Goal: Find specific page/section: Find specific page/section

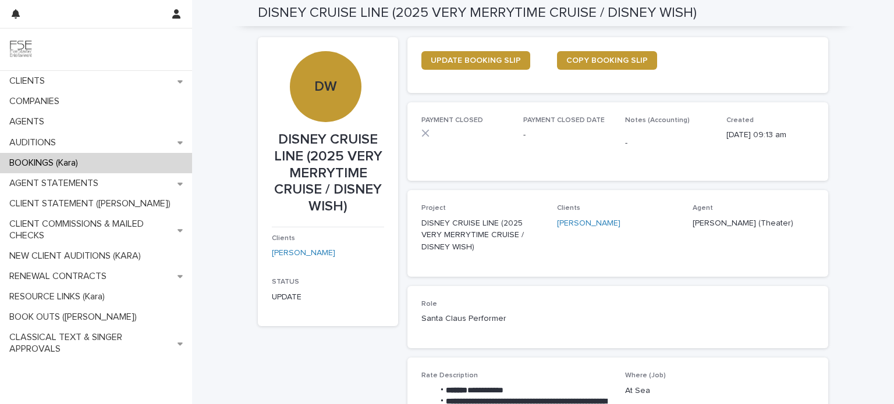
scroll to position [233, 0]
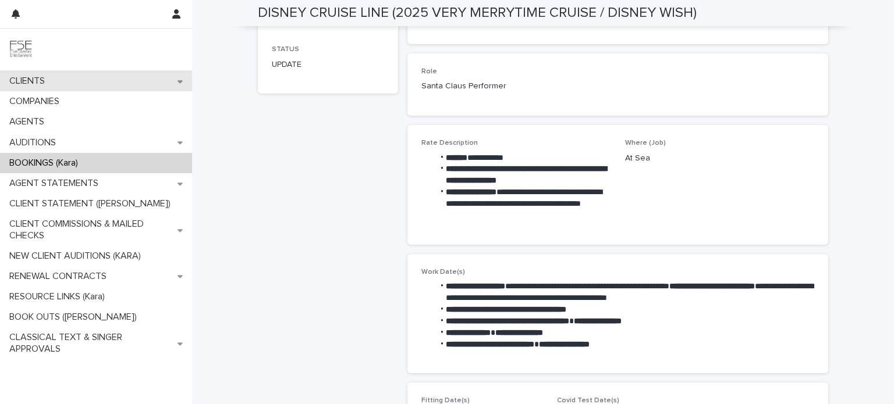
click at [63, 80] on div "CLIENTS" at bounding box center [96, 81] width 192 height 20
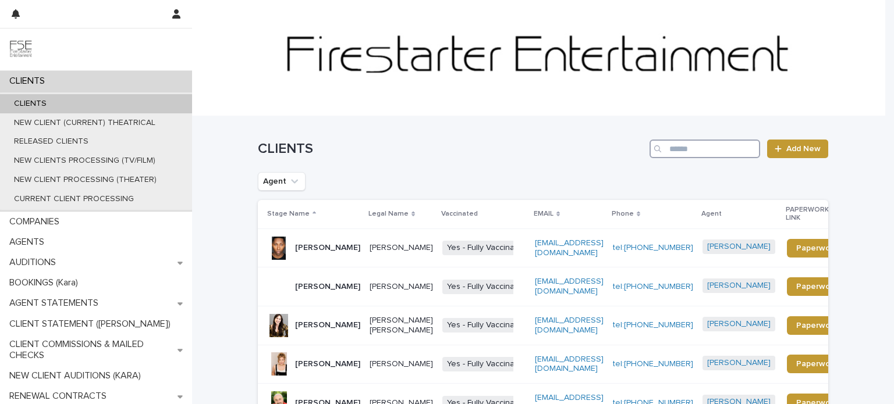
click at [703, 148] on input "Search" at bounding box center [704, 149] width 111 height 19
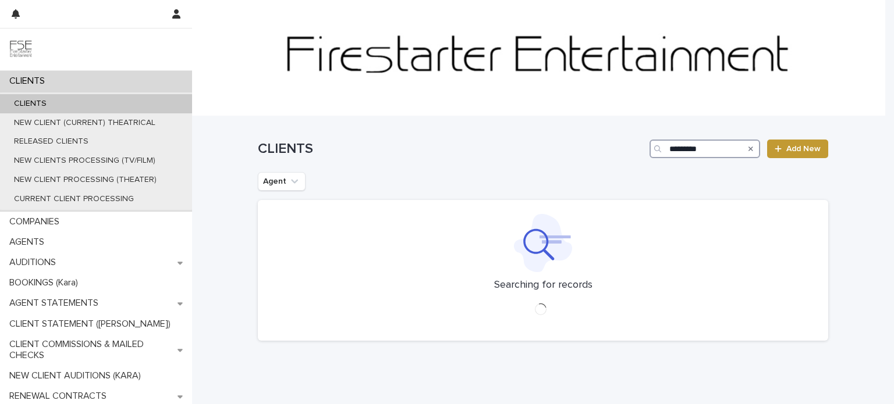
type input "*********"
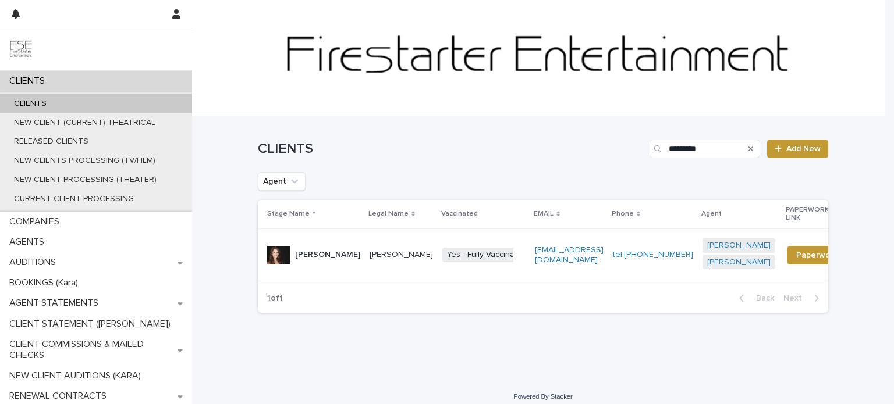
click at [385, 260] on p "[PERSON_NAME]" at bounding box center [400, 255] width 63 height 10
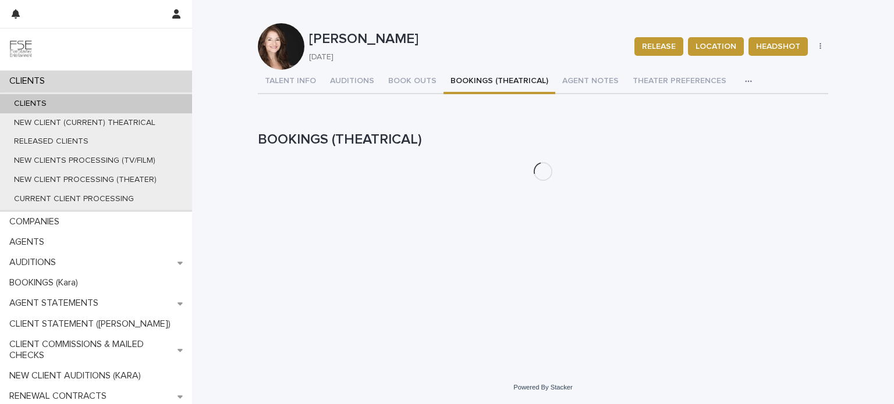
click at [467, 83] on button "BOOKINGS (THEATRICAL)" at bounding box center [499, 82] width 112 height 24
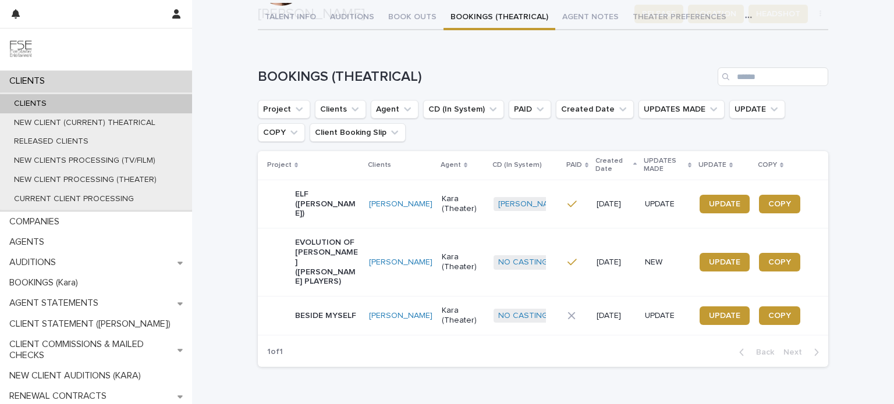
scroll to position [106, 0]
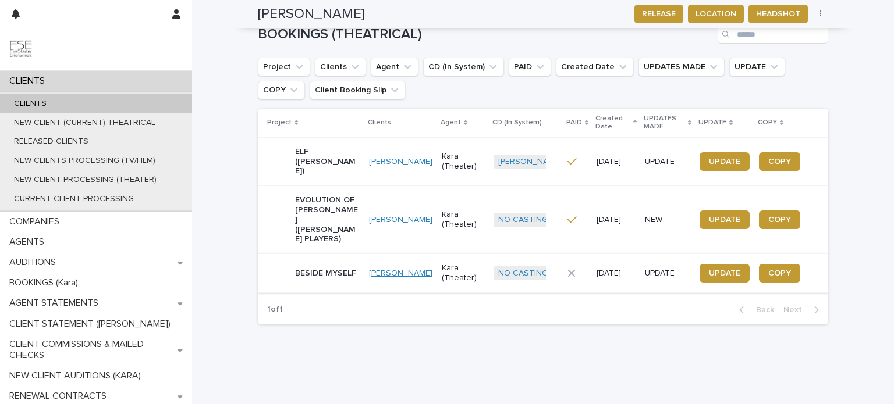
click at [402, 269] on link "[PERSON_NAME]" at bounding box center [400, 274] width 63 height 10
click at [393, 269] on link "[PERSON_NAME]" at bounding box center [400, 274] width 63 height 10
click at [323, 269] on p "BESIDE MYSELF" at bounding box center [325, 274] width 61 height 10
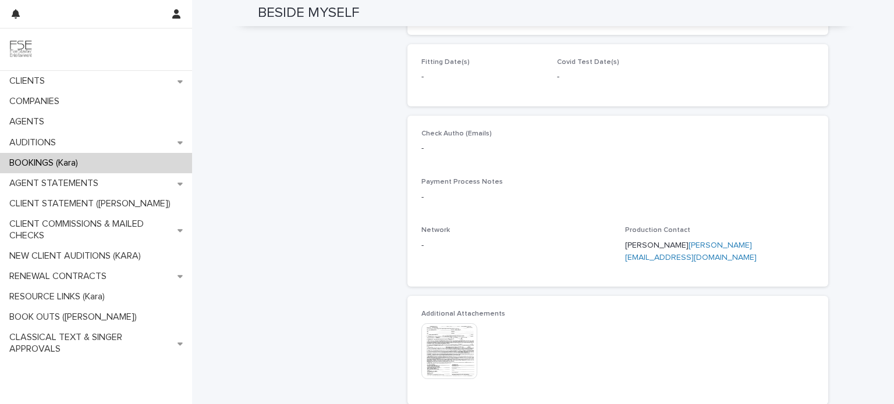
scroll to position [582, 0]
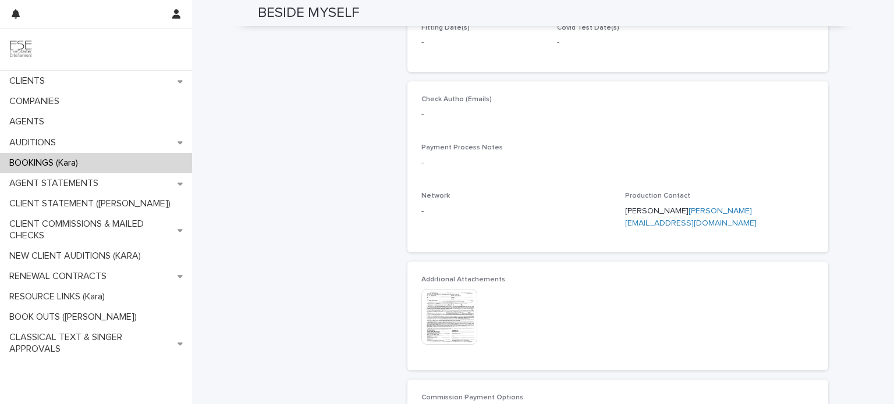
click at [442, 297] on img at bounding box center [449, 317] width 56 height 56
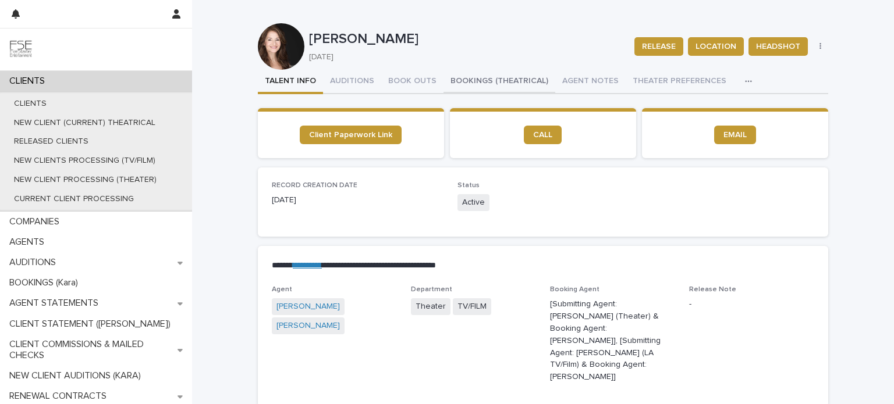
click at [476, 80] on button "BOOKINGS (THEATRICAL)" at bounding box center [499, 82] width 112 height 24
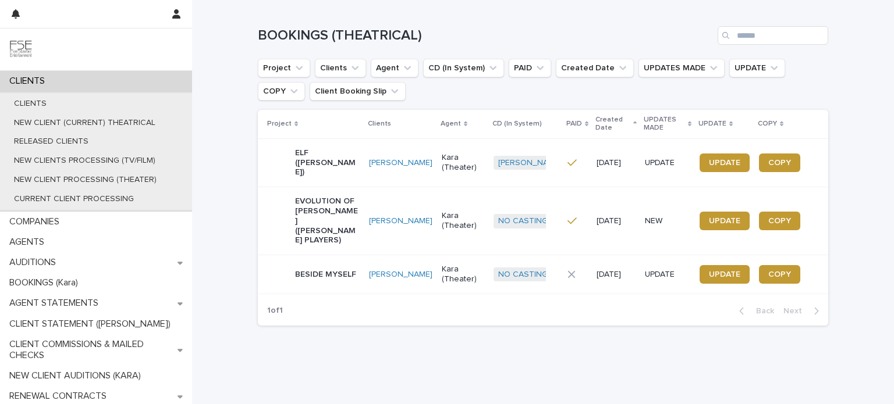
scroll to position [106, 0]
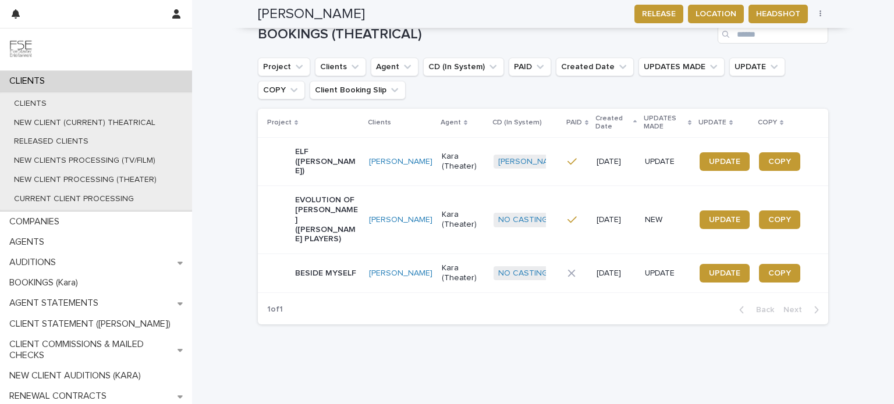
click at [397, 264] on div "[PERSON_NAME]" at bounding box center [400, 273] width 63 height 19
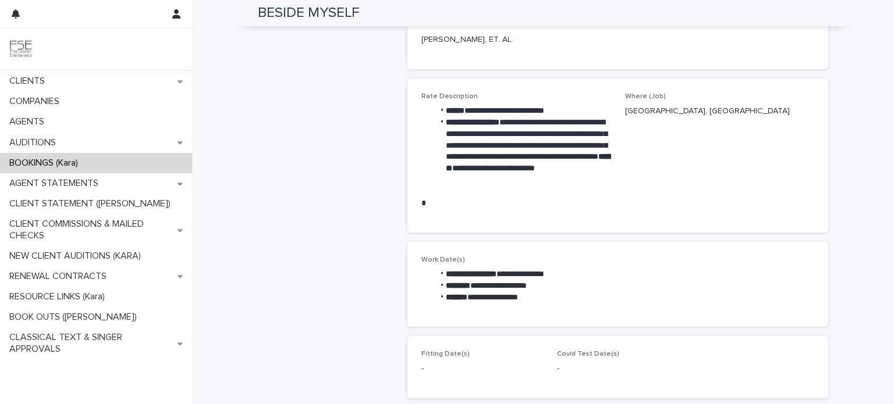
scroll to position [233, 0]
